Goal: Entertainment & Leisure: Consume media (video, audio)

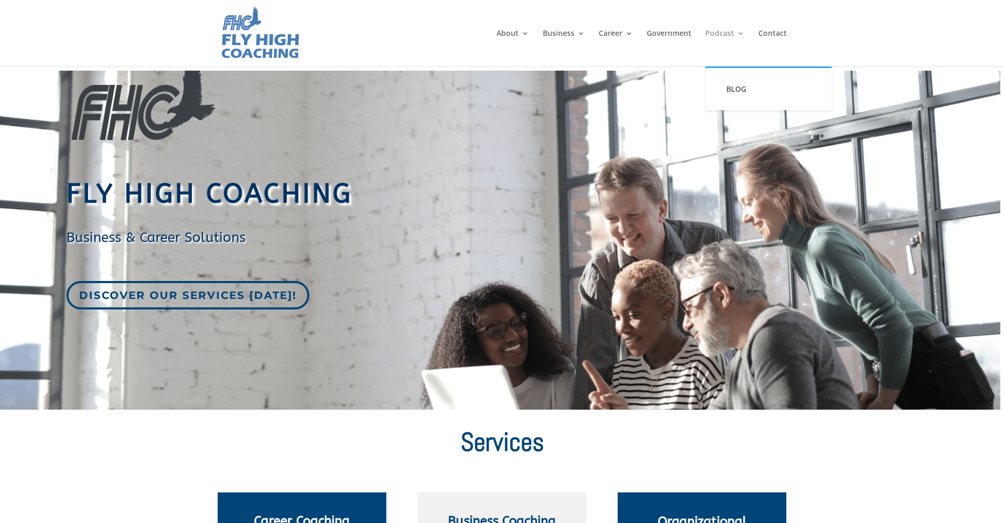
click at [726, 33] on link "Podcast" at bounding box center [725, 48] width 40 height 37
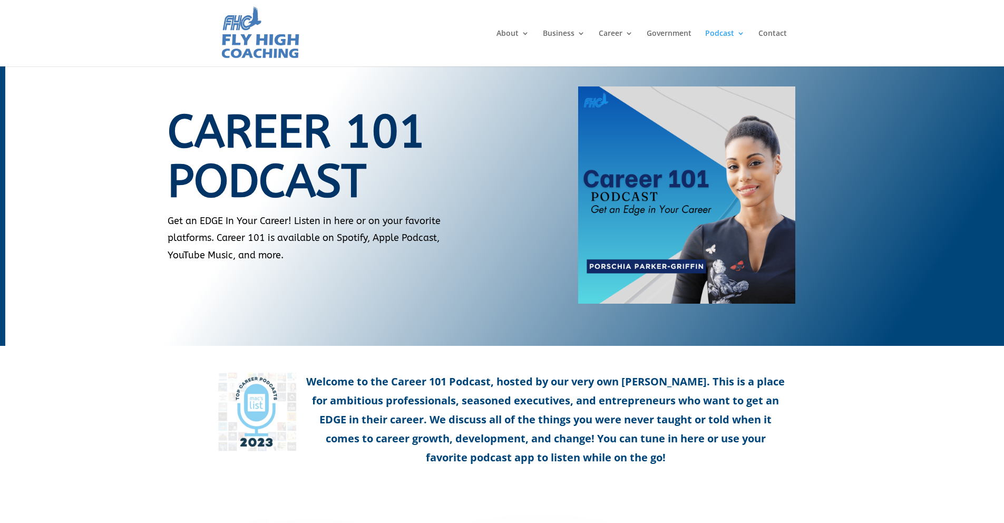
scroll to position [258, 0]
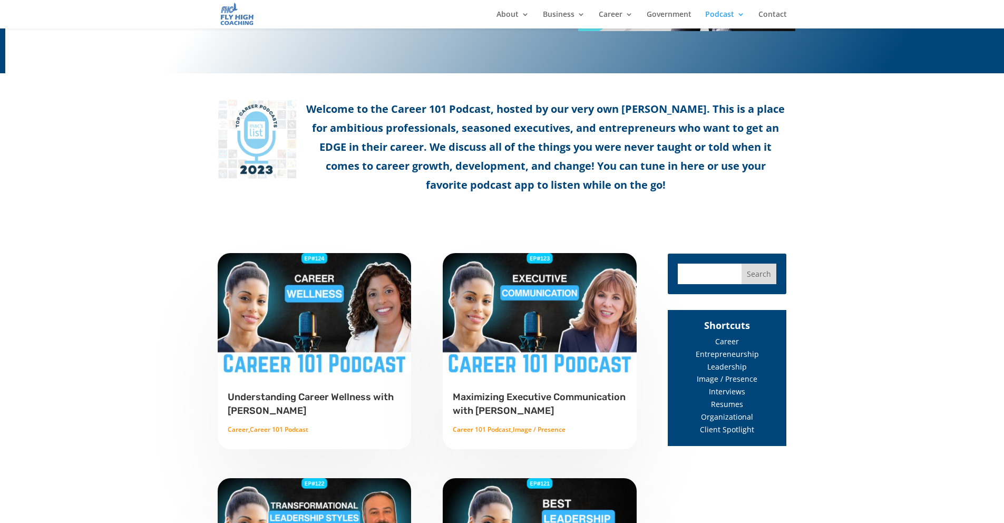
click at [305, 322] on img at bounding box center [314, 314] width 195 height 122
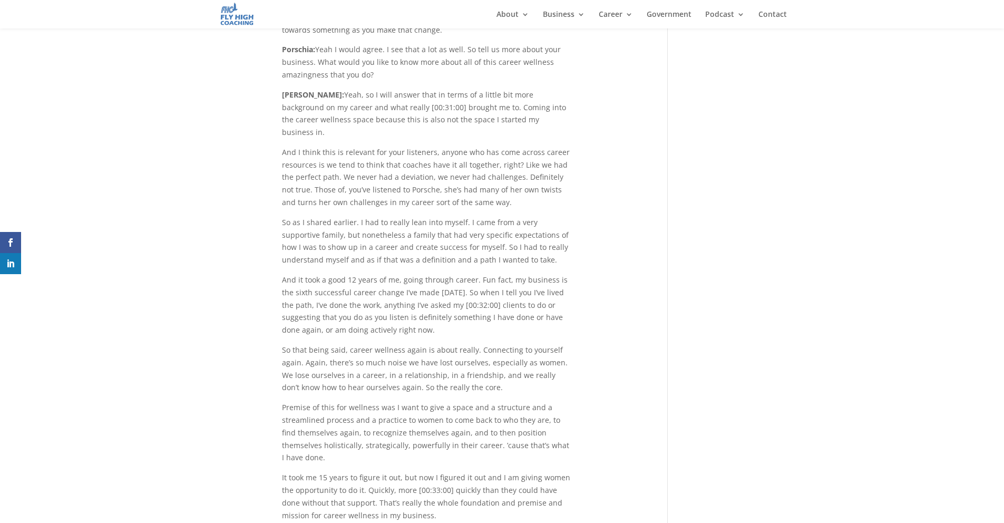
scroll to position [7540, 0]
